Goal: Information Seeking & Learning: Understand process/instructions

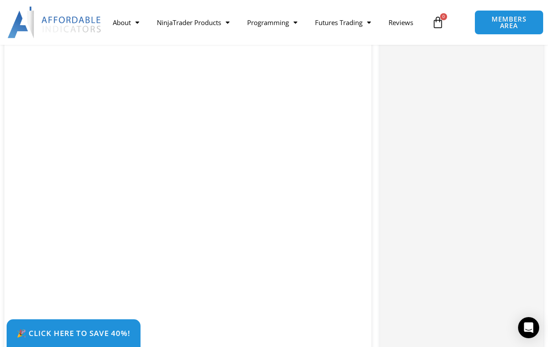
scroll to position [2181, 0]
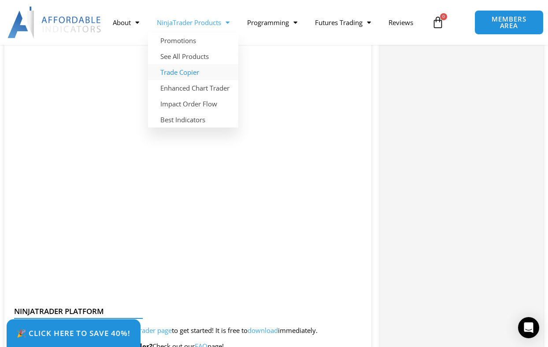
click at [183, 75] on link "Trade Copier" at bounding box center [193, 72] width 90 height 16
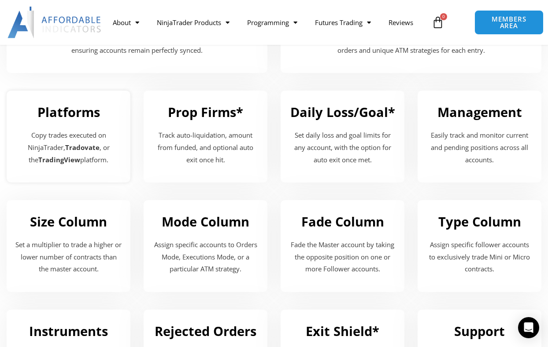
scroll to position [1054, 0]
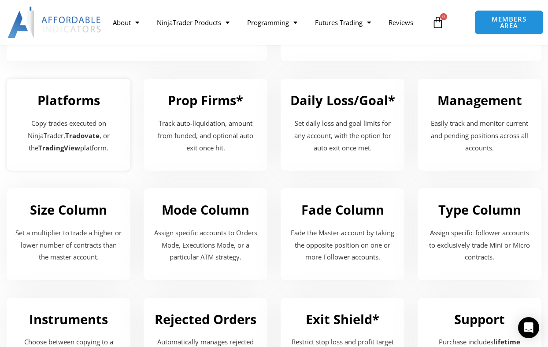
click at [98, 155] on div "Copy trades executed on NinjaTrader, Tradovate , or the TradingView platform." at bounding box center [68, 138] width 106 height 40
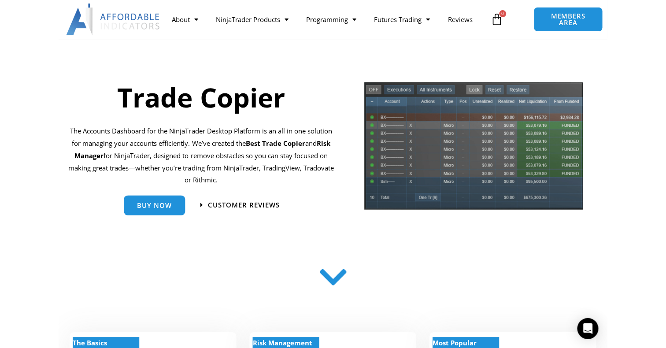
scroll to position [73, 0]
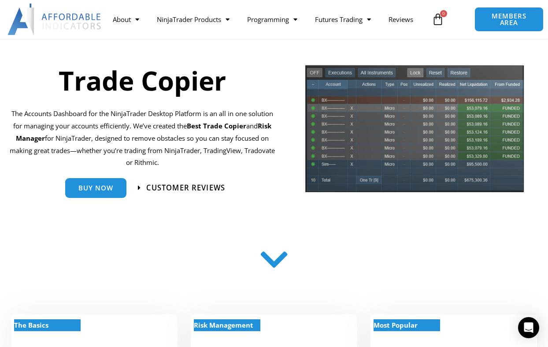
click at [190, 189] on span "Customer Reviews" at bounding box center [185, 187] width 79 height 7
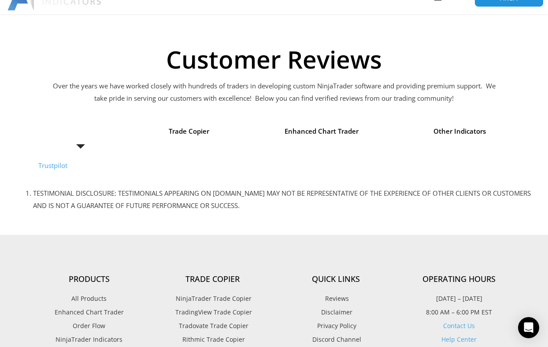
scroll to position [70, 0]
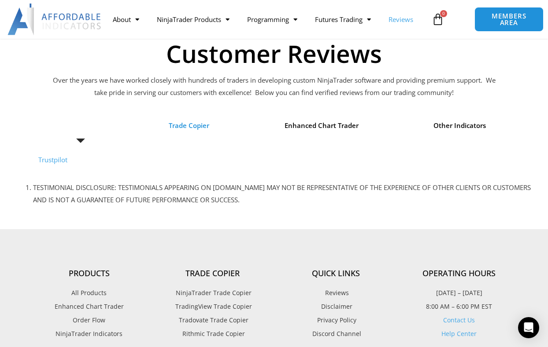
click at [192, 129] on span "Trade Copier" at bounding box center [189, 126] width 40 height 12
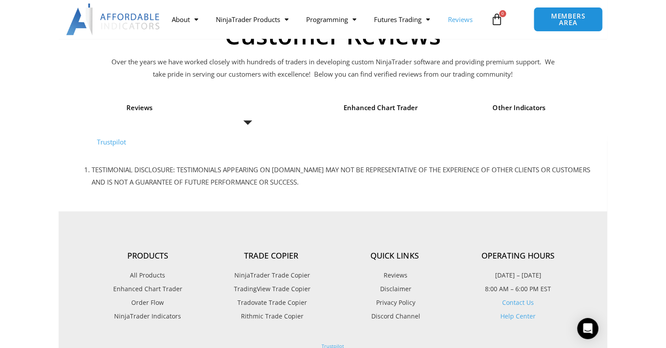
scroll to position [65, 0]
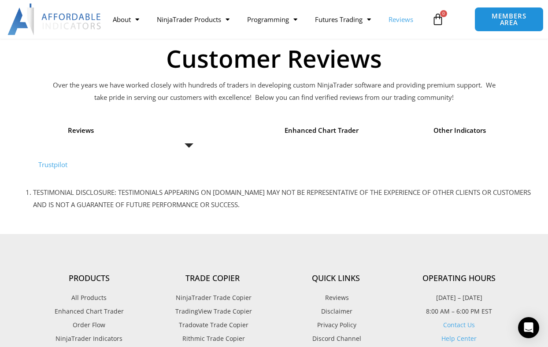
click at [59, 168] on link "Trustpilot" at bounding box center [52, 164] width 29 height 9
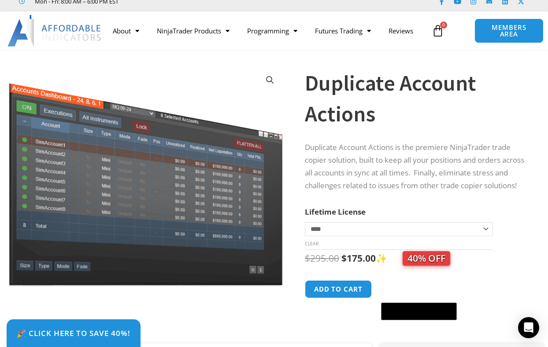
scroll to position [33, 0]
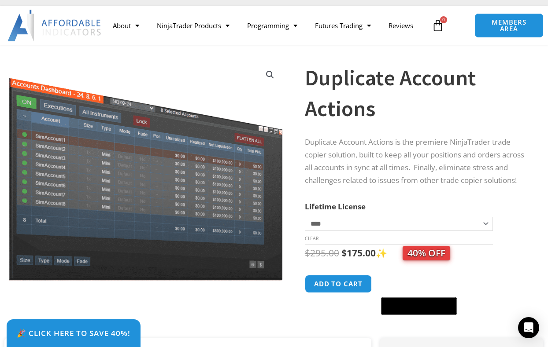
click at [452, 230] on select "**********" at bounding box center [399, 224] width 188 height 14
click at [305, 223] on select "**********" at bounding box center [399, 224] width 188 height 14
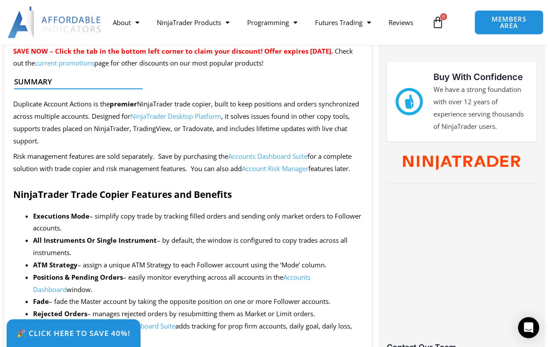
scroll to position [367, 0]
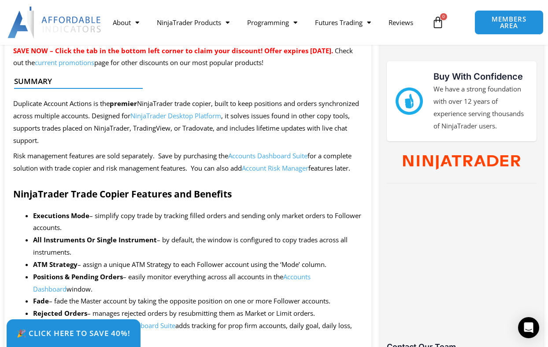
click at [250, 157] on link "Accounts Dashboard Suite" at bounding box center [267, 155] width 79 height 9
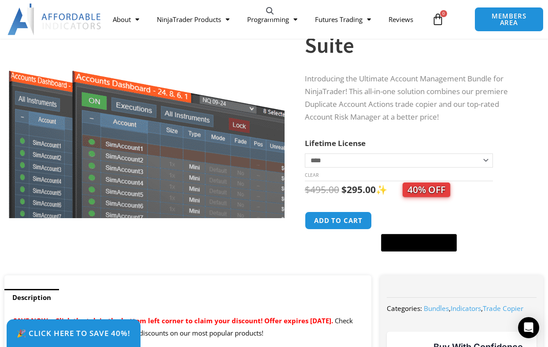
scroll to position [100, 0]
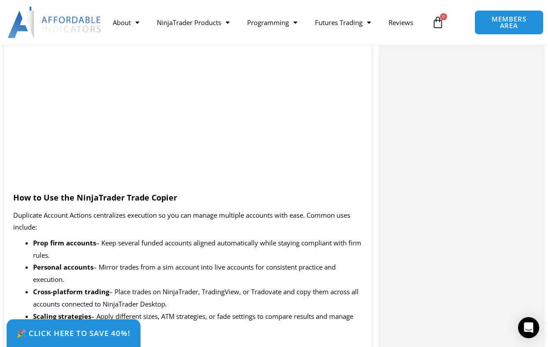
scroll to position [813, 0]
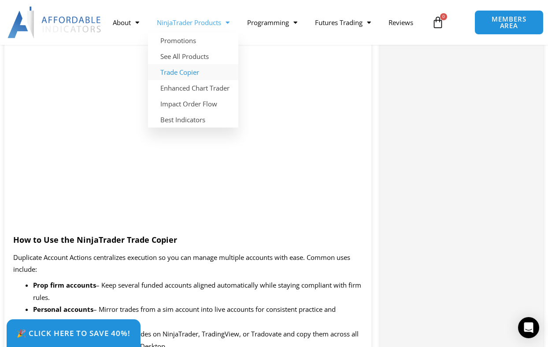
click at [186, 73] on link "Trade Copier" at bounding box center [193, 72] width 90 height 16
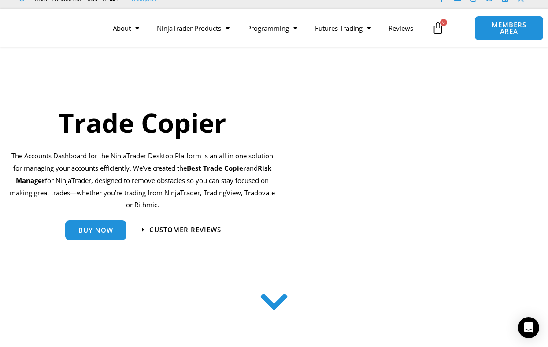
scroll to position [35, 0]
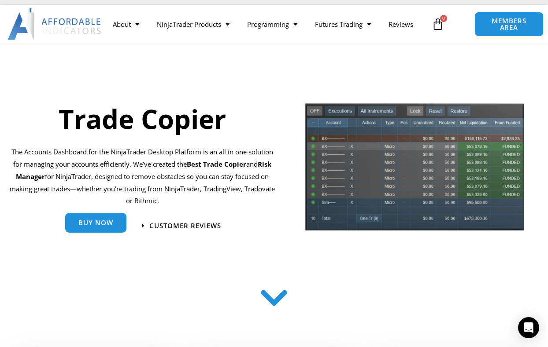
click at [101, 232] on div "Buy Now" at bounding box center [95, 227] width 61 height 20
click at [92, 221] on span "Buy Now" at bounding box center [95, 223] width 35 height 7
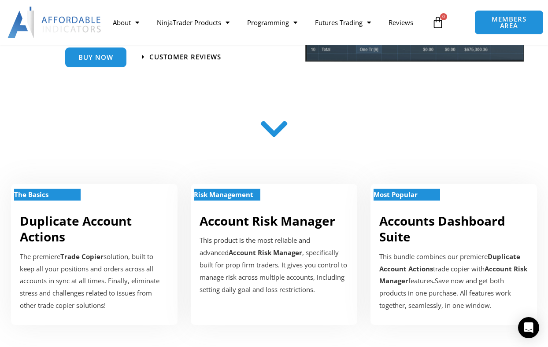
scroll to position [205, 0]
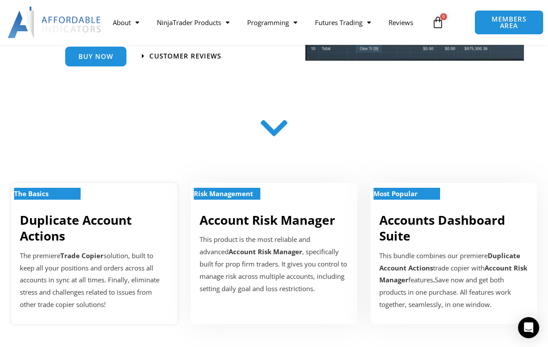
click at [162, 234] on h2 "Duplicate Account Actions" at bounding box center [94, 228] width 149 height 32
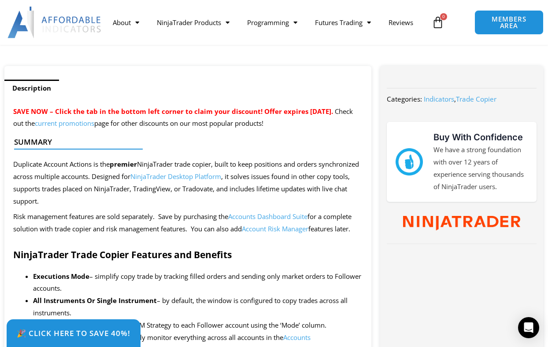
scroll to position [310, 0]
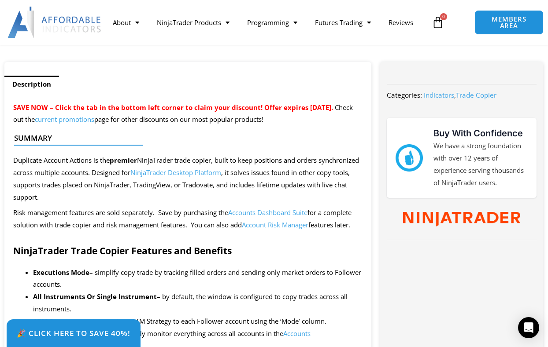
click at [94, 124] on link "current promotions" at bounding box center [64, 119] width 59 height 9
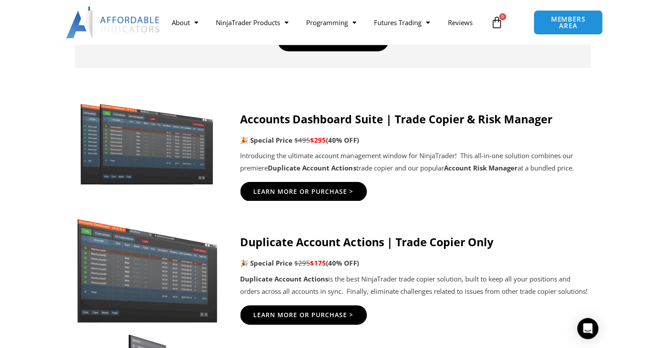
scroll to position [444, 0]
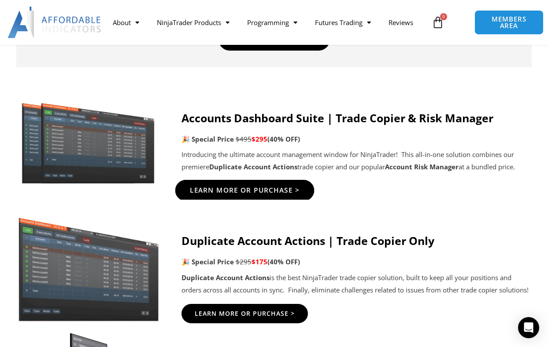
click at [240, 190] on span "Learn More Or Purchase >" at bounding box center [244, 191] width 110 height 7
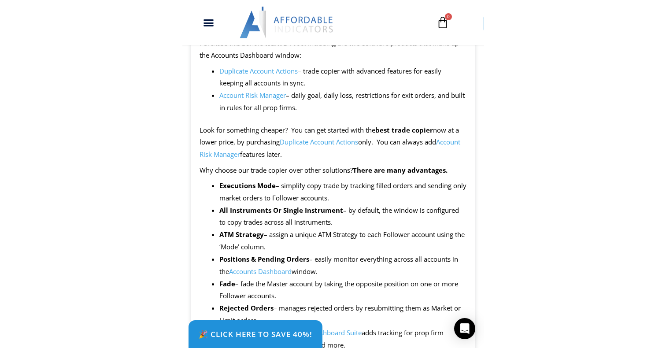
scroll to position [680, 0]
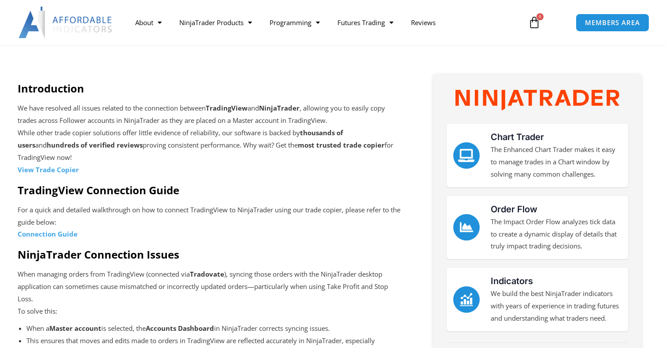
scroll to position [248, 0]
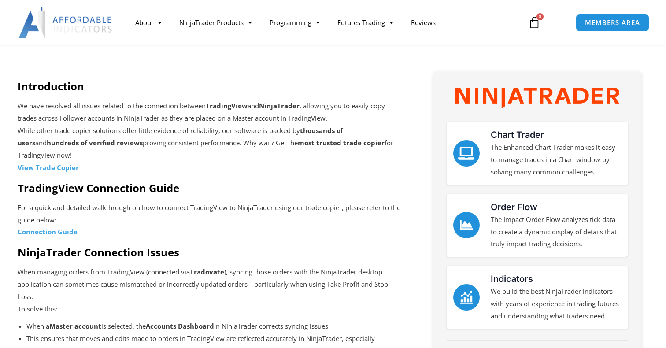
click at [74, 233] on strong "Connection Guide" at bounding box center [48, 231] width 60 height 9
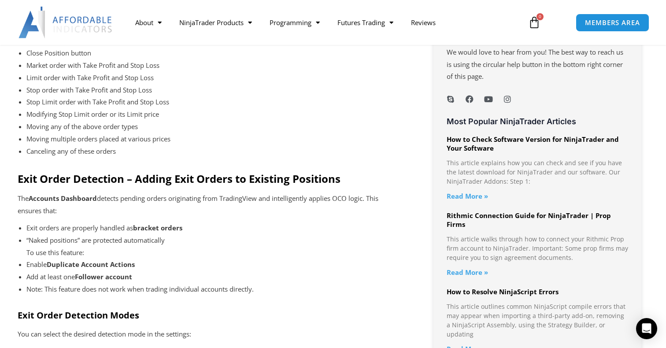
scroll to position [729, 0]
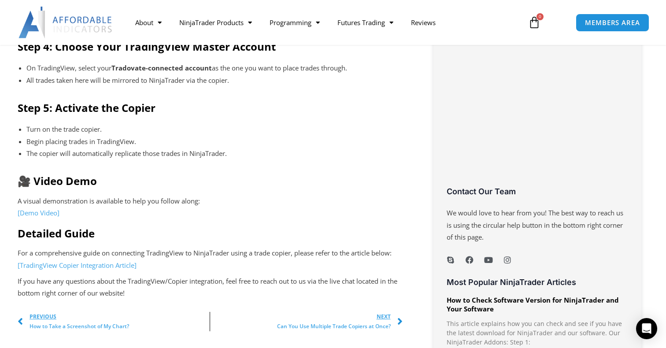
scroll to position [561, 0]
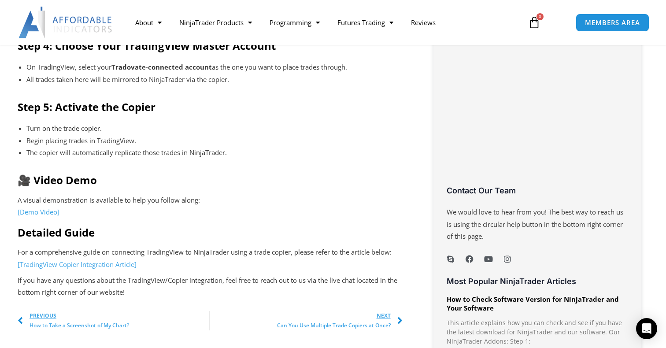
click at [42, 210] on link "[Demo Video]" at bounding box center [39, 211] width 42 height 9
